Goal: Information Seeking & Learning: Learn about a topic

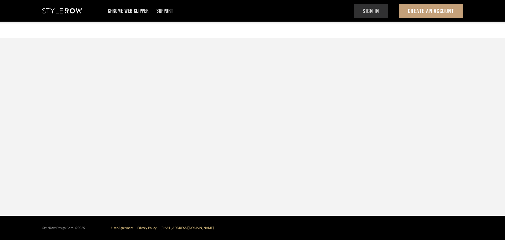
click at [370, 16] on button "Sign In" at bounding box center [371, 11] width 35 height 14
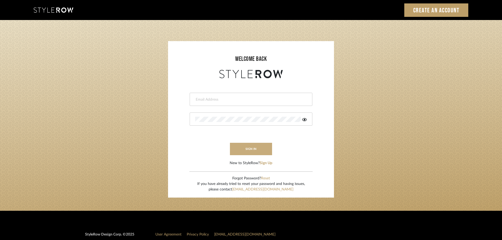
type input "ahood@marikameyer.com"
click at [249, 149] on button "sign in" at bounding box center [251, 149] width 42 height 12
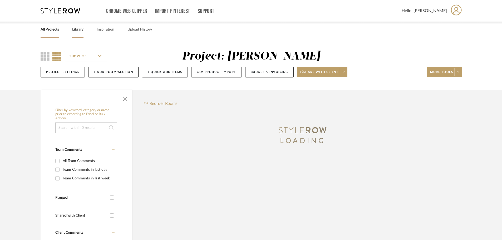
click at [79, 33] on div "Library" at bounding box center [77, 30] width 11 height 16
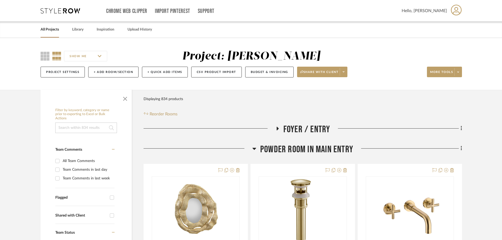
click at [51, 32] on link "All Projects" at bounding box center [50, 29] width 18 height 7
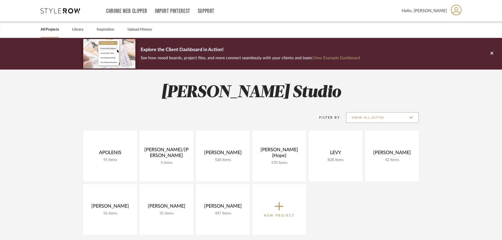
click at [364, 119] on input "Show All Active" at bounding box center [382, 117] width 73 height 11
click at [362, 156] on span "Archived" at bounding box center [383, 156] width 62 height 4
type input "Archived"
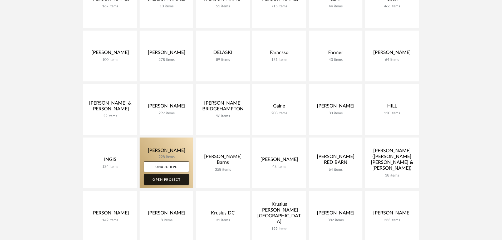
scroll to position [342, 0]
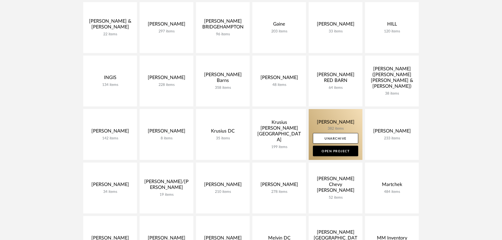
click at [335, 123] on link at bounding box center [335, 134] width 54 height 51
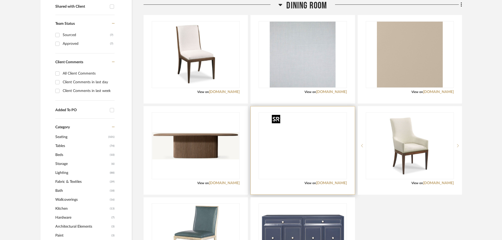
scroll to position [211, 0]
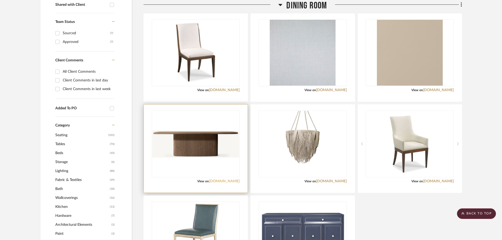
click at [233, 183] on link "[DOMAIN_NAME]" at bounding box center [224, 181] width 31 height 4
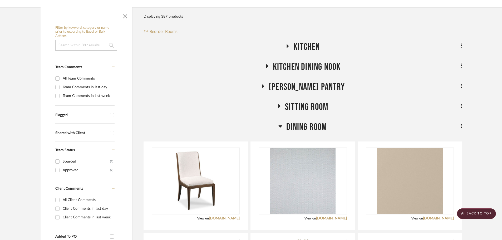
scroll to position [0, 0]
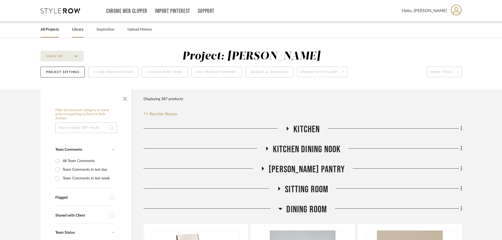
click at [77, 31] on link "Library" at bounding box center [77, 29] width 11 height 7
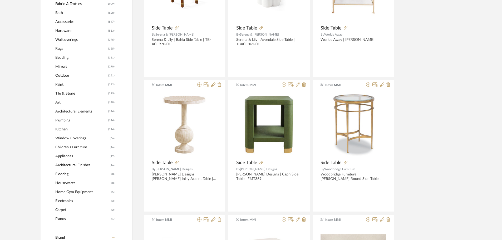
scroll to position [289, 0]
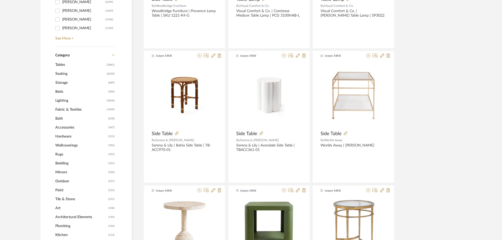
click at [72, 73] on span "Seating" at bounding box center [80, 73] width 50 height 9
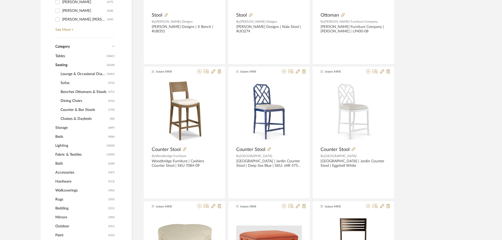
scroll to position [183, 0]
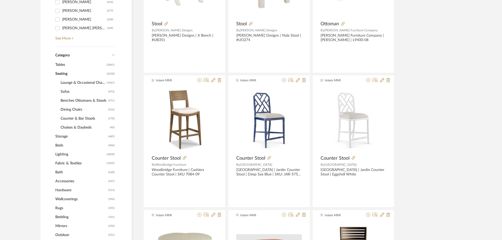
click at [73, 110] on span "Dining Chairs" at bounding box center [84, 109] width 46 height 9
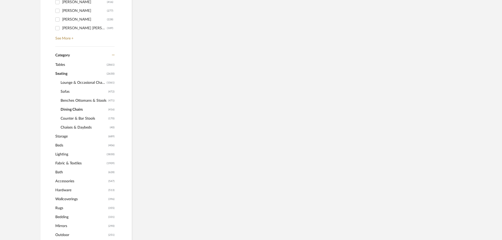
scroll to position [192, 0]
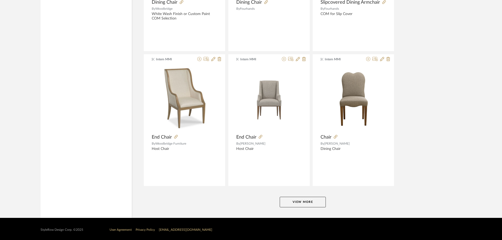
scroll to position [1552, 0]
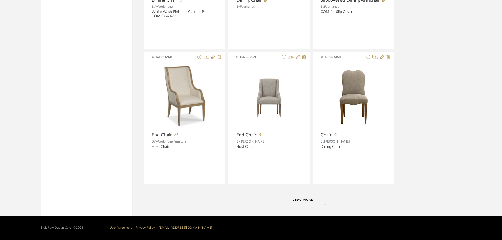
click at [300, 201] on button "View More" at bounding box center [302, 199] width 46 height 11
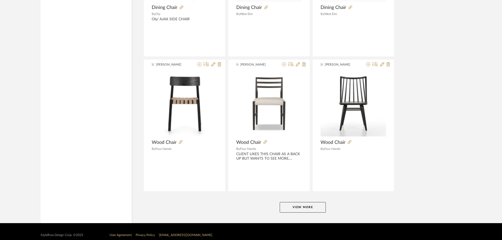
scroll to position [3168, 0]
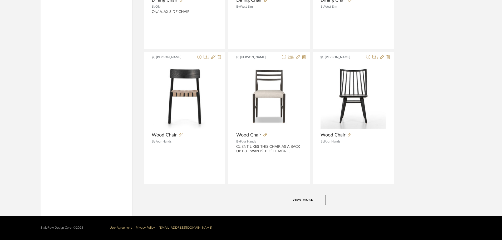
click at [298, 203] on button "View More" at bounding box center [302, 199] width 46 height 11
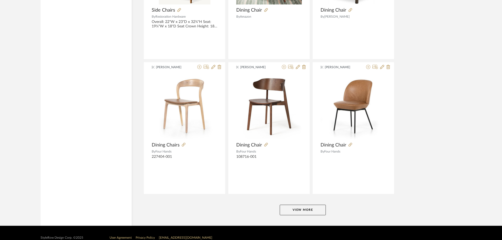
scroll to position [4783, 0]
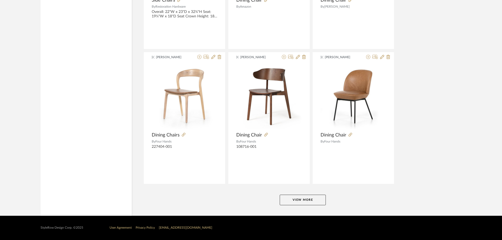
click at [310, 201] on button "View More" at bounding box center [302, 199] width 46 height 11
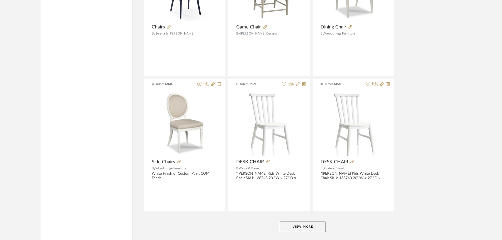
scroll to position [6398, 0]
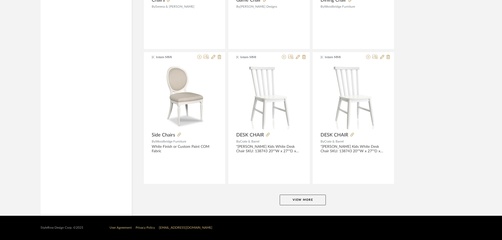
click at [289, 201] on button "View More" at bounding box center [302, 199] width 46 height 11
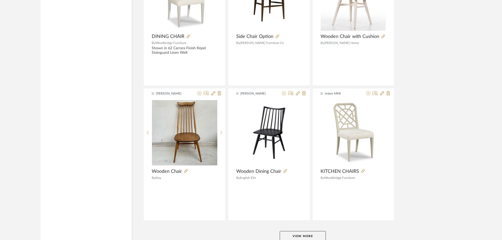
scroll to position [8013, 0]
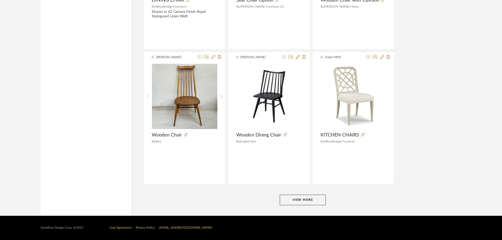
click at [313, 201] on button "View More" at bounding box center [302, 199] width 46 height 11
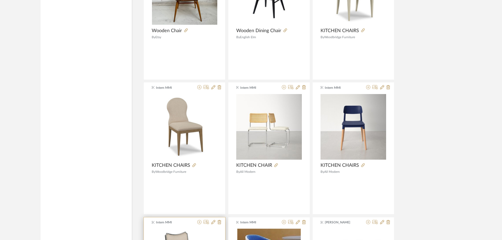
scroll to position [8118, 0]
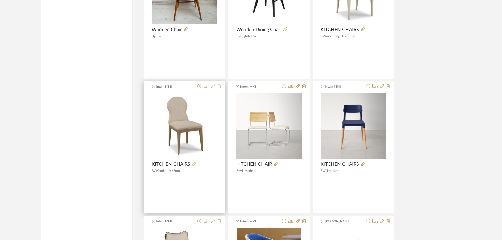
click at [192, 164] on div at bounding box center [203, 164] width 27 height 6
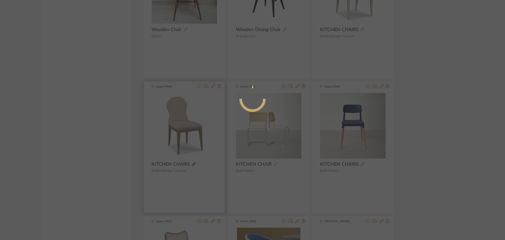
click at [194, 164] on mat-dialog-content at bounding box center [252, 120] width 128 height 227
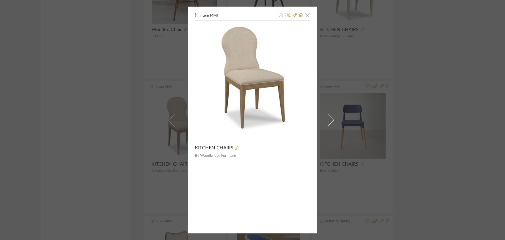
click at [235, 148] on icon at bounding box center [237, 148] width 4 height 4
click at [402, 35] on div "Intern MMI × KITCHEN CHAIRS By Woodbridge Furniture" at bounding box center [252, 120] width 505 height 240
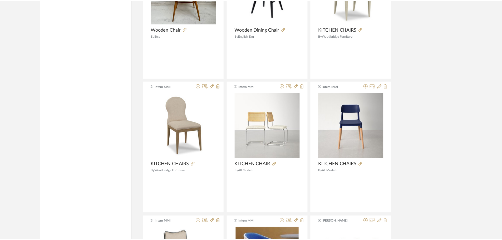
scroll to position [8118, 0]
